Goal: Transaction & Acquisition: Purchase product/service

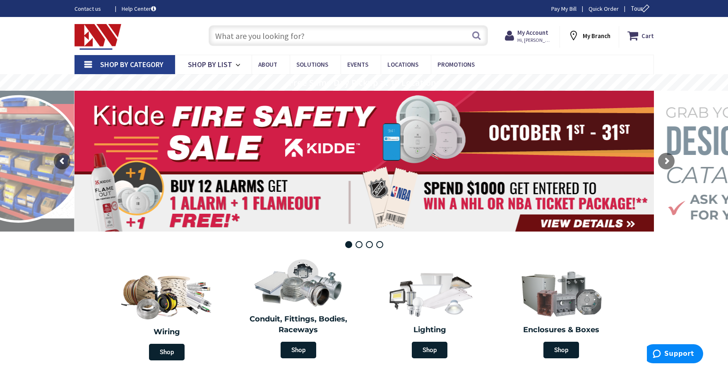
click at [318, 26] on input "text" at bounding box center [348, 35] width 279 height 21
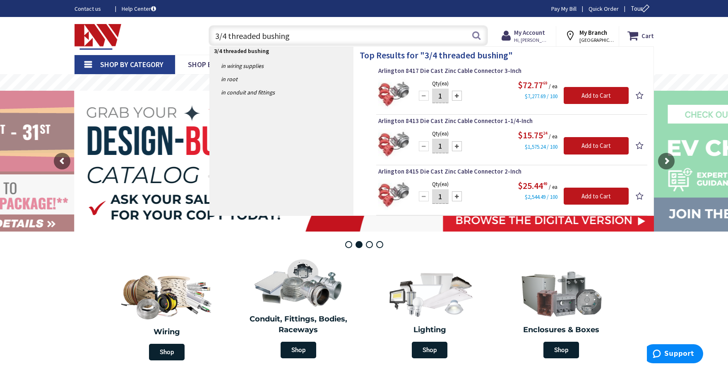
click at [228, 33] on input "3/4 threaded bushing" at bounding box center [348, 35] width 279 height 21
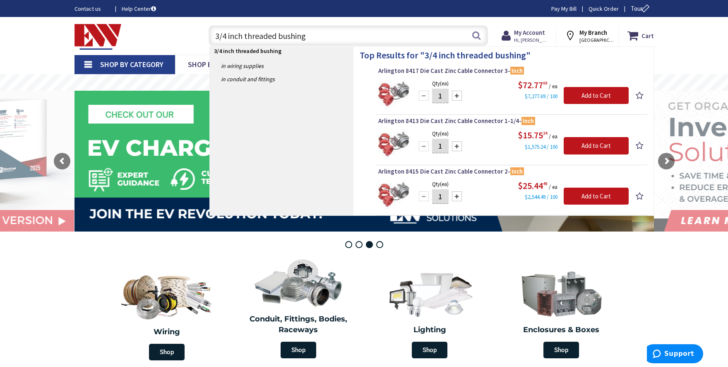
drag, startPoint x: 275, startPoint y: 37, endPoint x: 245, endPoint y: 40, distance: 30.0
click at [245, 40] on input "3/4 inch threaded bushing" at bounding box center [348, 35] width 279 height 21
type input "3/4 inch bushing"
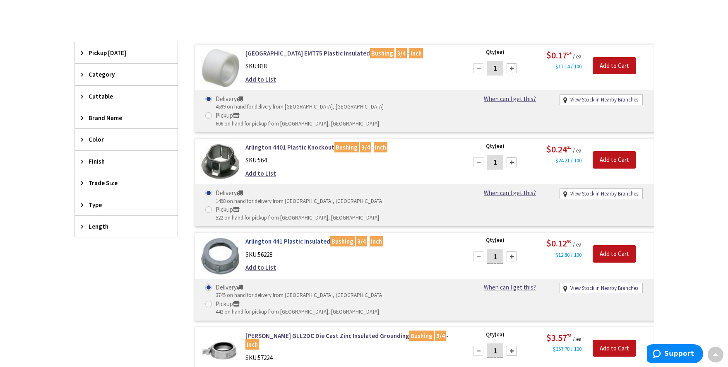
scroll to position [203, 0]
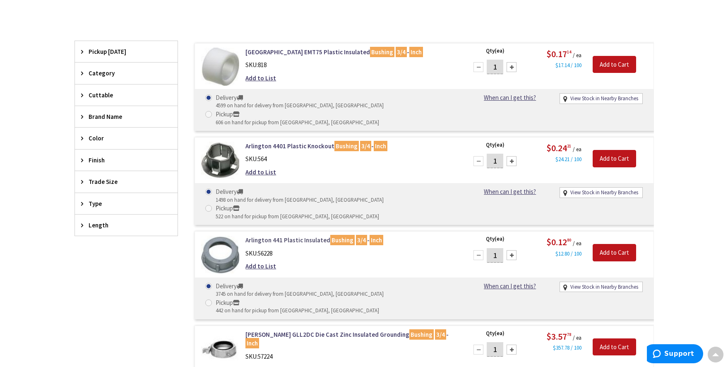
click at [285, 236] on link "Arlington 441 Plastic Insulated Bushing 3/4 - Inch" at bounding box center [350, 240] width 211 height 9
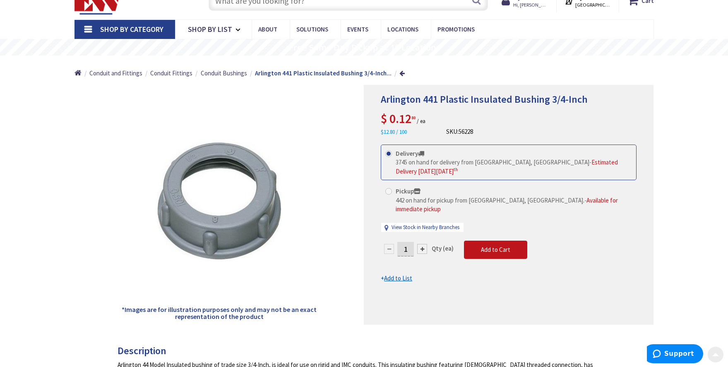
scroll to position [36, 0]
click at [408, 242] on input "1" at bounding box center [405, 249] width 17 height 14
type input "50"
click at [471, 238] on form "This product is Discontinued Delivery 3745 on hand for delivery from Middletown…" at bounding box center [509, 214] width 256 height 138
click at [483, 246] on span "Add to Cart" at bounding box center [495, 250] width 29 height 8
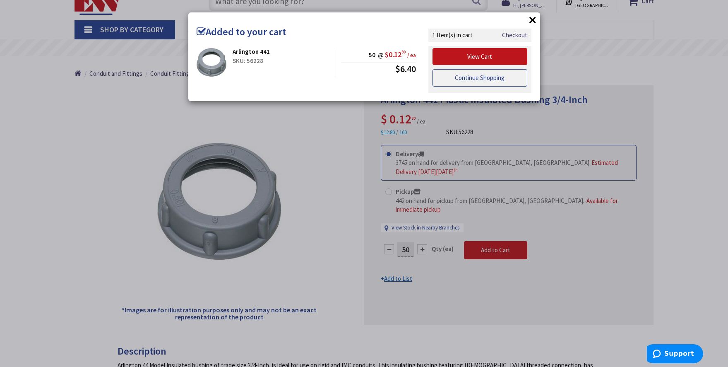
click at [469, 80] on link "Continue Shopping" at bounding box center [480, 77] width 95 height 17
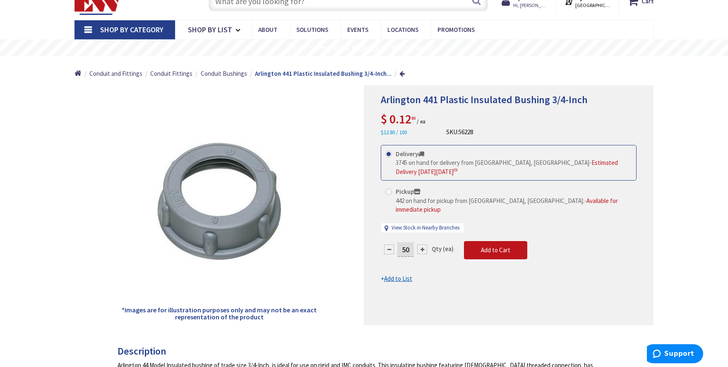
scroll to position [0, 0]
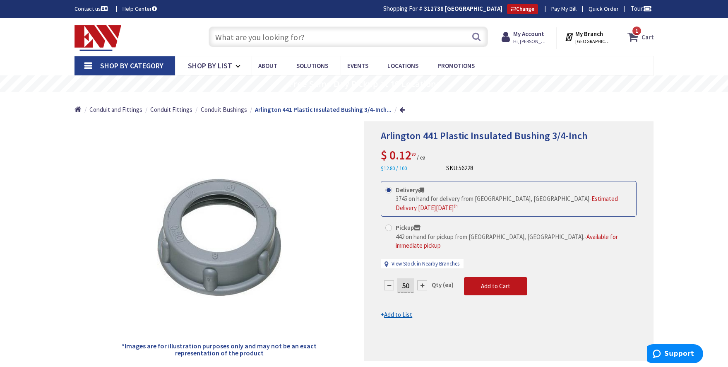
click at [639, 39] on icon at bounding box center [634, 36] width 14 height 15
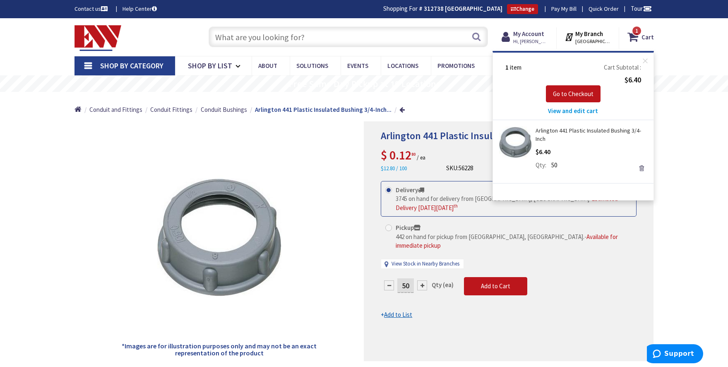
click at [643, 167] on link "Remove" at bounding box center [642, 168] width 12 height 12
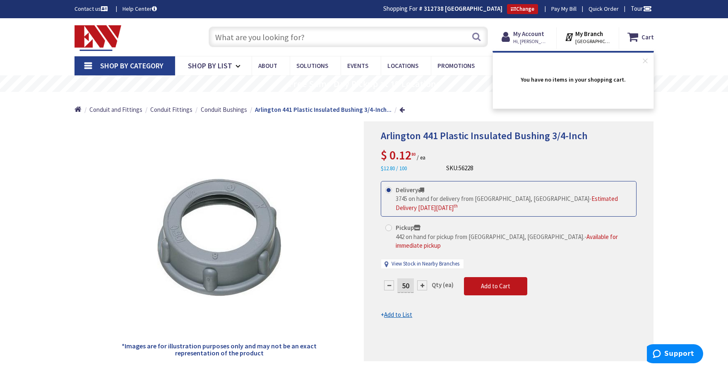
click at [298, 27] on input "text" at bounding box center [348, 36] width 279 height 21
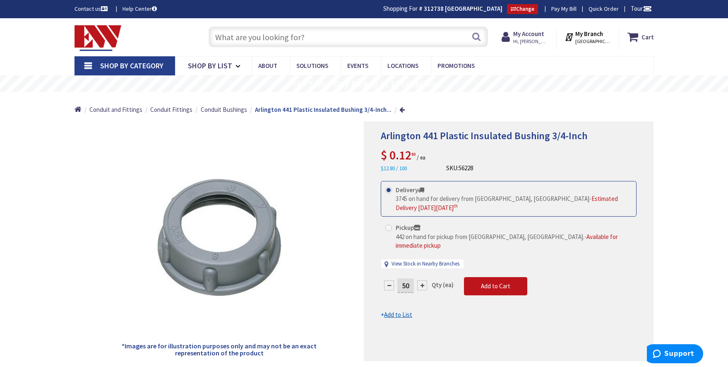
click at [298, 26] on input "text" at bounding box center [348, 36] width 279 height 21
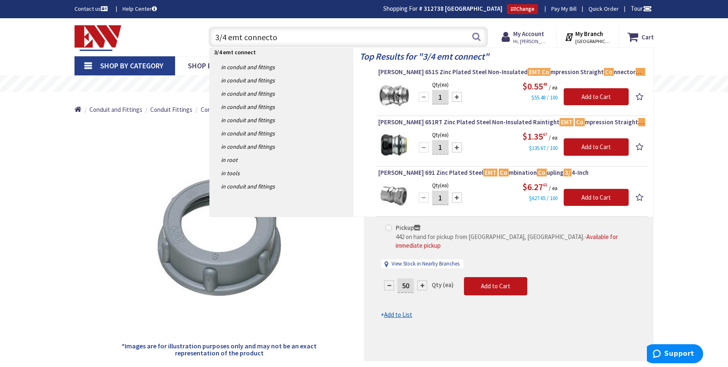
type input "3/4 emt connector"
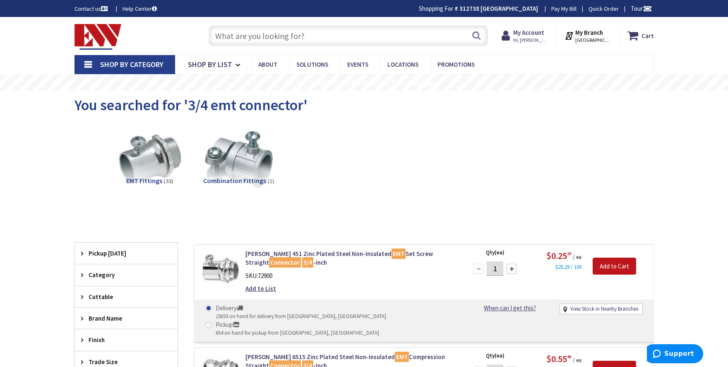
click at [499, 266] on input "1" at bounding box center [495, 268] width 17 height 14
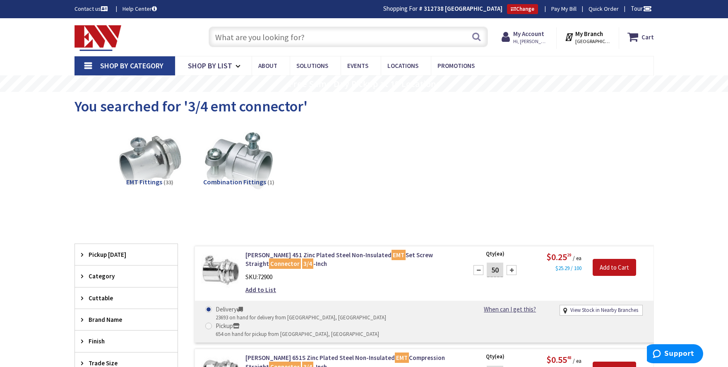
type input "5"
type input "100"
click at [603, 269] on input "Add to Cart" at bounding box center [614, 267] width 43 height 17
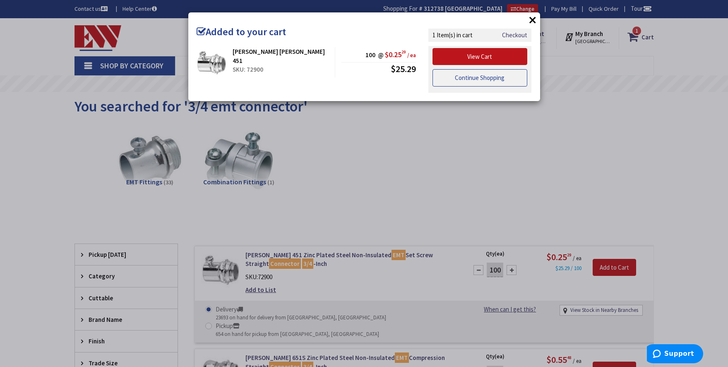
click at [461, 74] on link "Continue Shopping" at bounding box center [480, 77] width 95 height 17
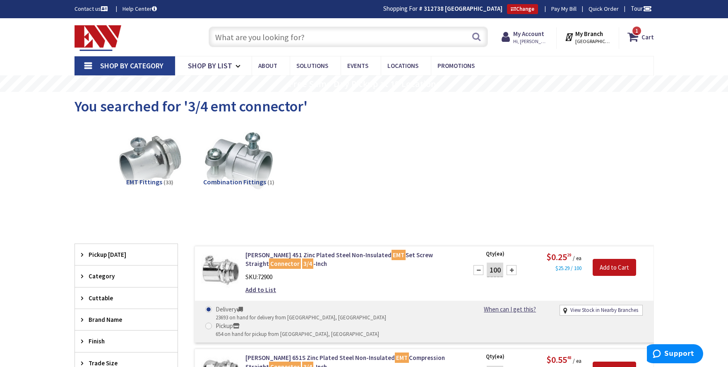
click at [352, 31] on input "text" at bounding box center [348, 36] width 279 height 21
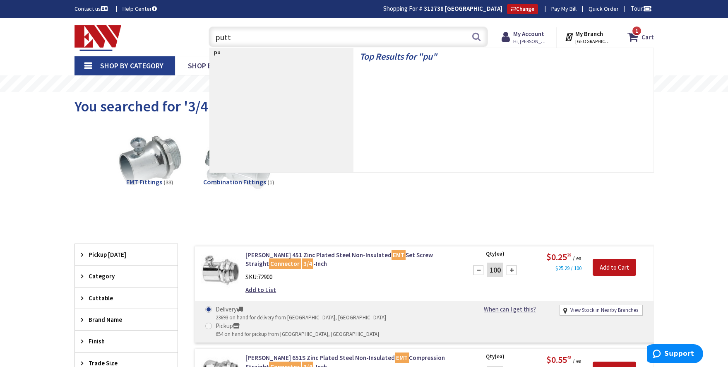
type input "putty"
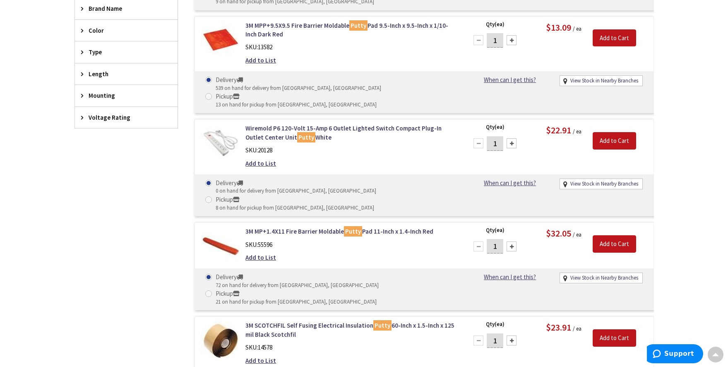
scroll to position [383, 0]
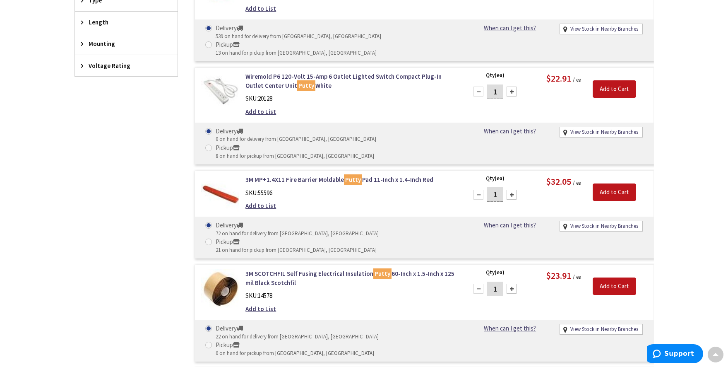
click at [511, 190] on div at bounding box center [512, 195] width 10 height 10
type input "2"
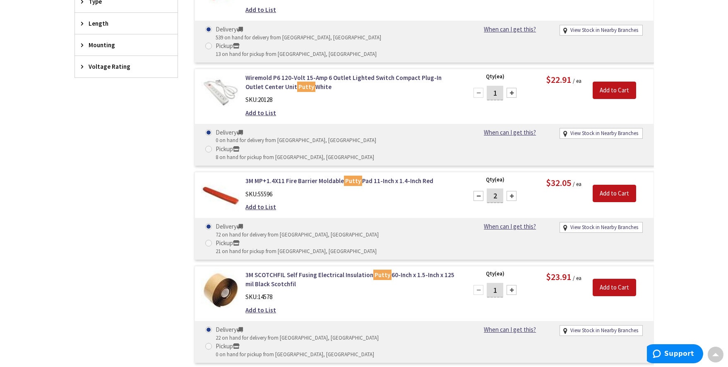
scroll to position [384, 0]
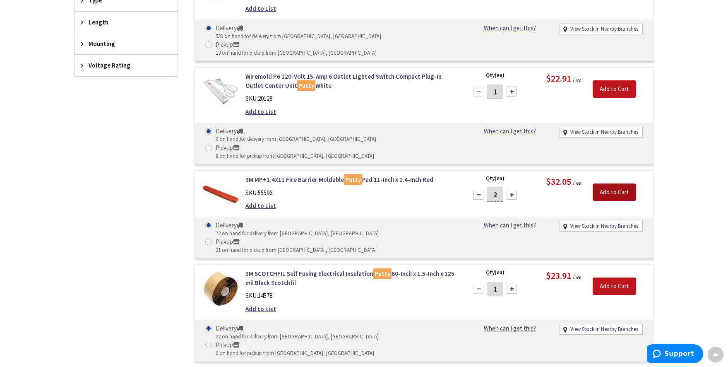
click at [597, 183] on input "Add to Cart" at bounding box center [614, 191] width 43 height 17
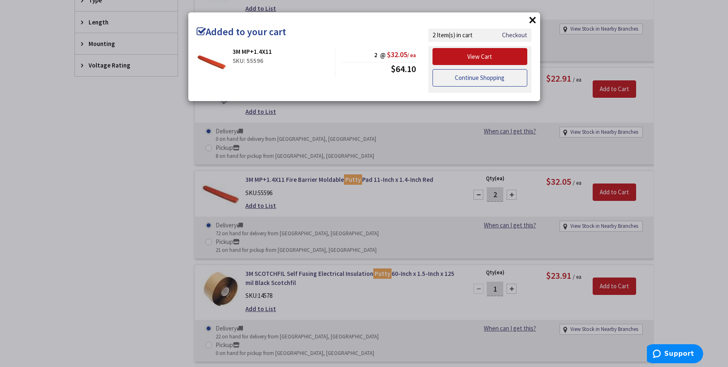
click at [488, 84] on link "Continue Shopping" at bounding box center [480, 77] width 95 height 17
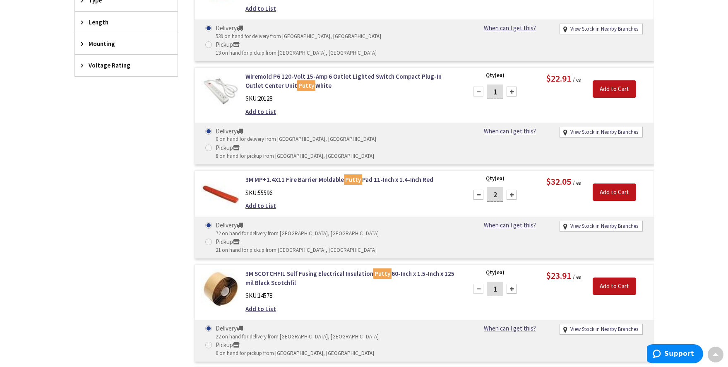
scroll to position [0, 0]
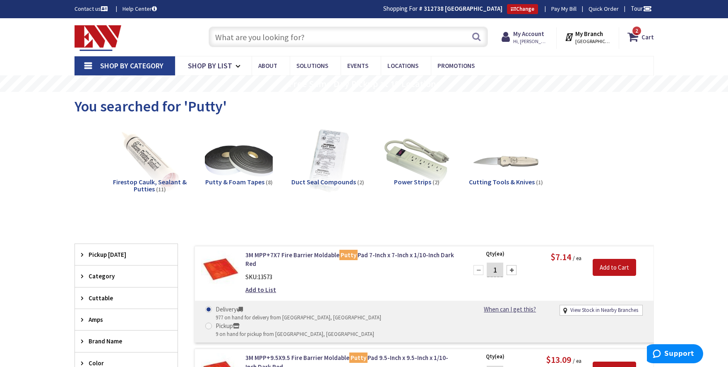
click at [269, 44] on input "text" at bounding box center [348, 36] width 279 height 21
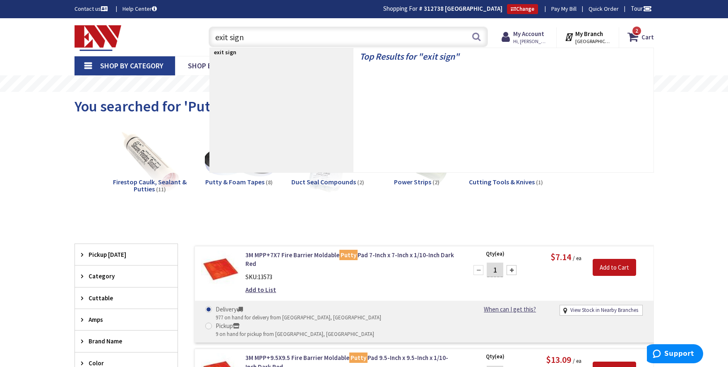
type input "exit sign"
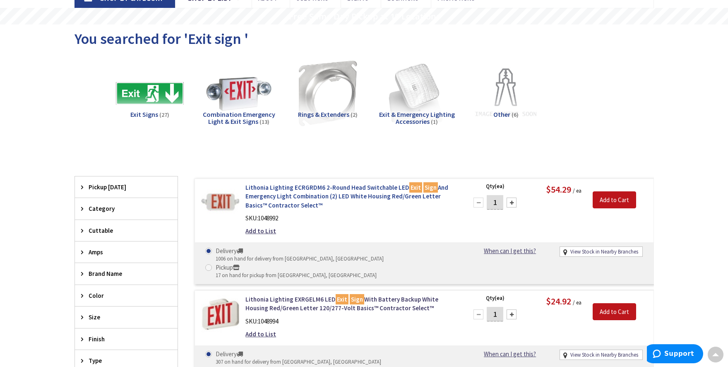
scroll to position [67, 0]
click at [499, 202] on input "1" at bounding box center [495, 202] width 17 height 14
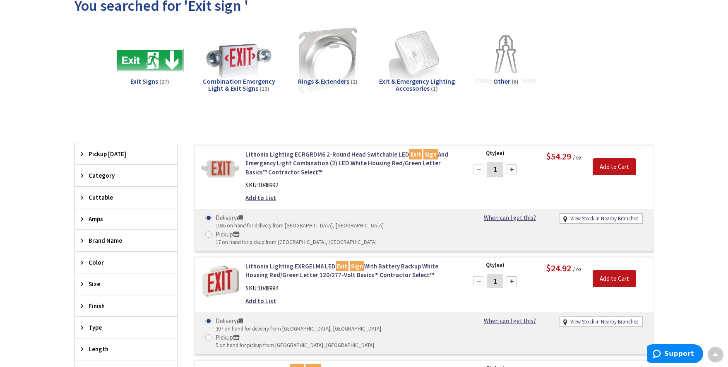
scroll to position [98, 0]
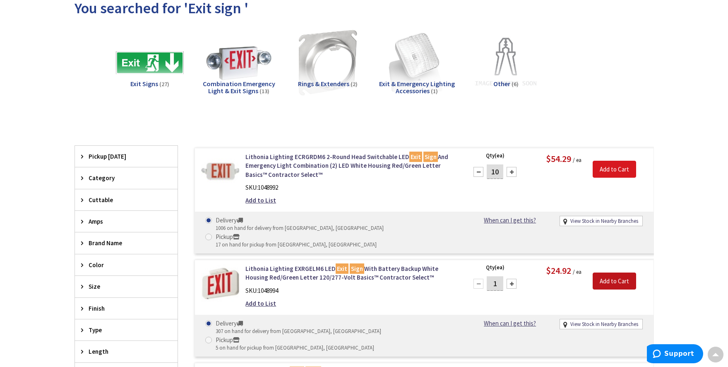
type input "10"
click at [599, 163] on input "Add to Cart" at bounding box center [614, 169] width 43 height 17
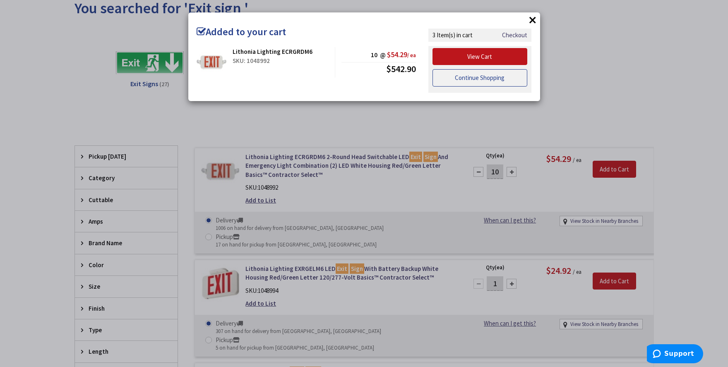
click at [466, 79] on link "Continue Shopping" at bounding box center [480, 77] width 95 height 17
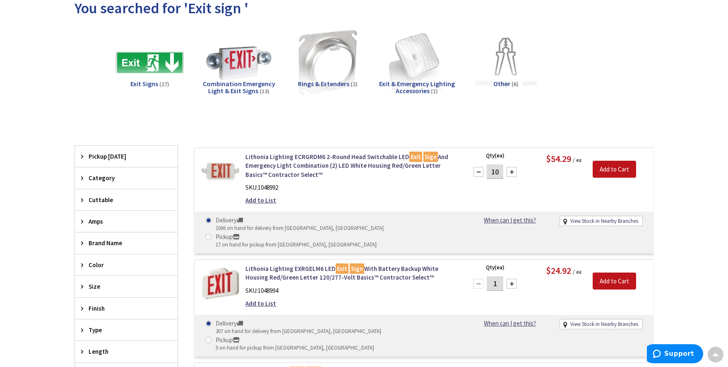
scroll to position [0, 0]
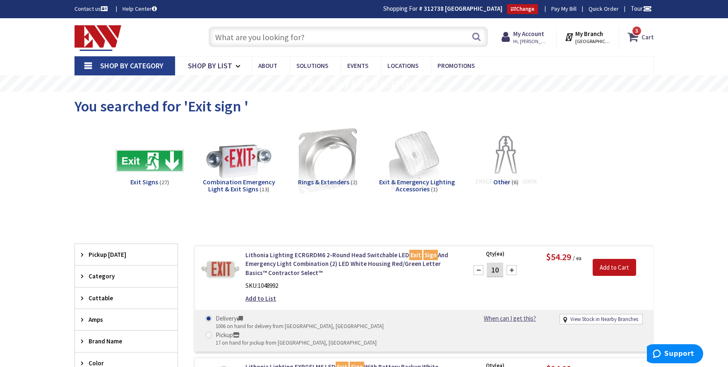
click at [640, 33] on span "3 3 items" at bounding box center [637, 31] width 10 height 10
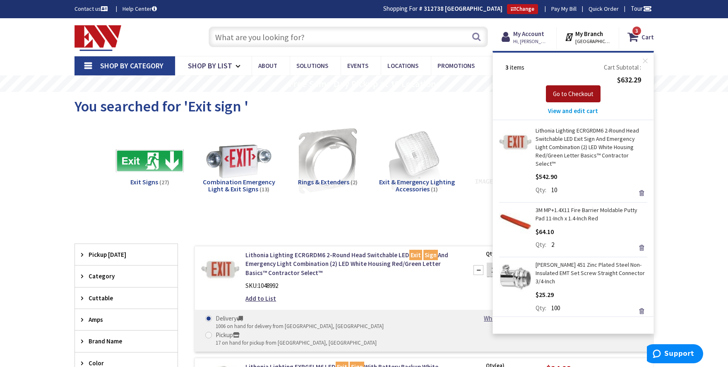
click at [582, 94] on span "Go to Checkout" at bounding box center [573, 94] width 41 height 8
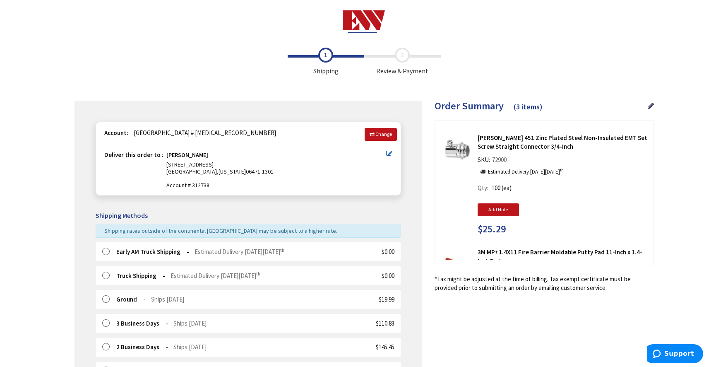
click at [153, 250] on strong "Early AM Truck Shipping" at bounding box center [152, 252] width 73 height 8
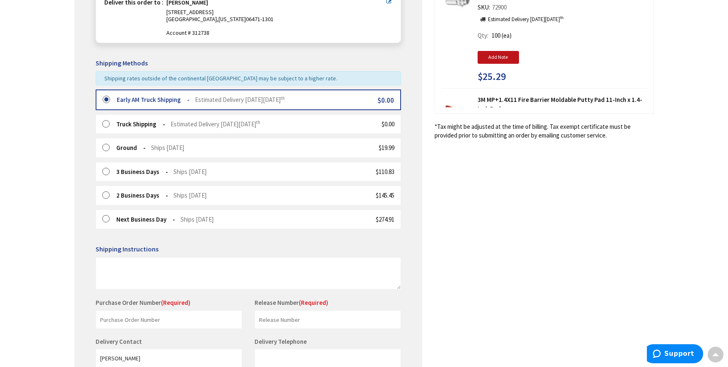
scroll to position [154, 0]
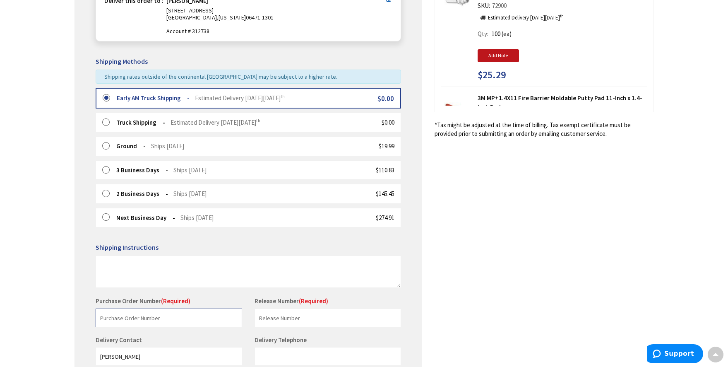
click at [152, 321] on input "text" at bounding box center [169, 317] width 147 height 19
type input "YNHH SP5"
click at [276, 310] on input "text" at bounding box center [328, 317] width 147 height 19
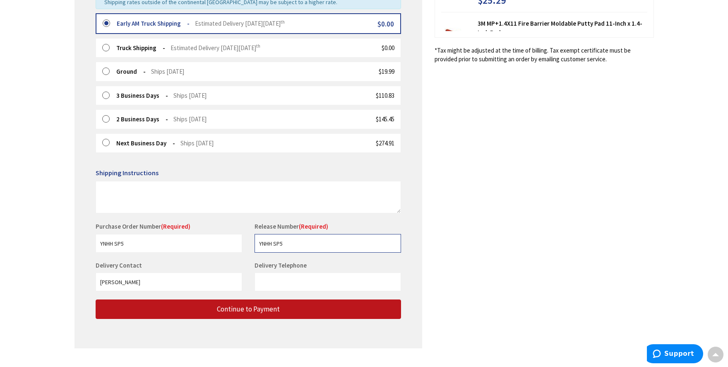
scroll to position [240, 0]
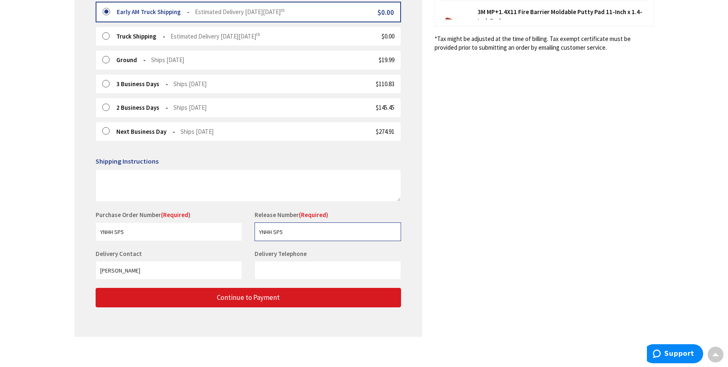
type input "YNHH SP5"
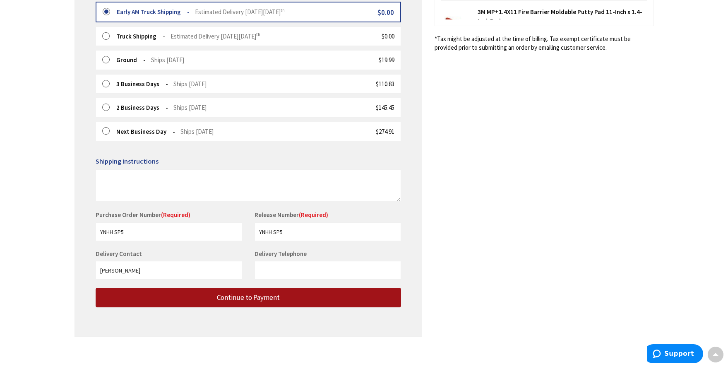
click at [244, 295] on span "Continue to Payment" at bounding box center [248, 297] width 63 height 9
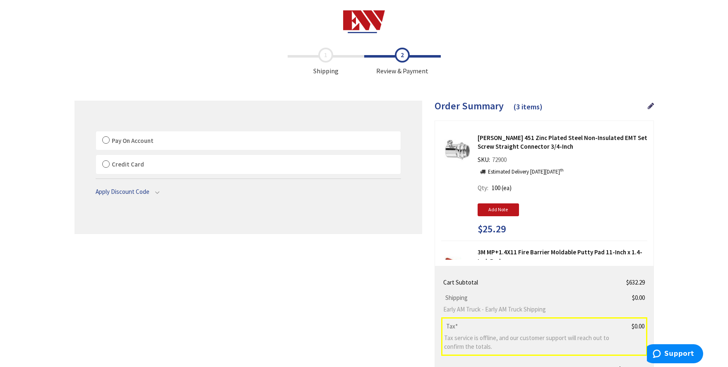
click at [209, 136] on label "Pay On Account" at bounding box center [248, 140] width 305 height 19
click at [159, 141] on label "Pay On Account" at bounding box center [248, 140] width 305 height 19
click at [96, 133] on input "Pay On Account" at bounding box center [96, 133] width 0 height 0
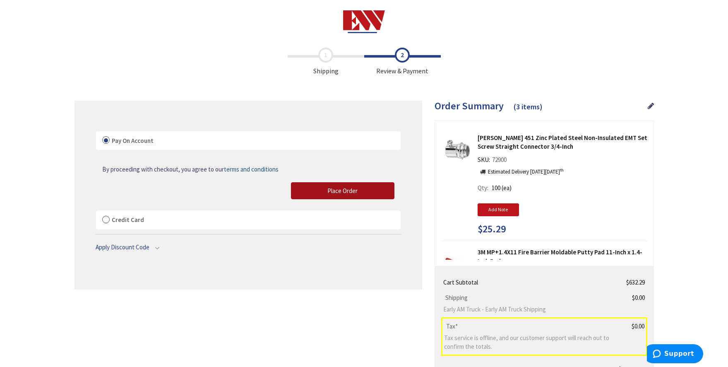
click at [343, 192] on span "Place Order" at bounding box center [342, 191] width 30 height 8
